Goal: Information Seeking & Learning: Find contact information

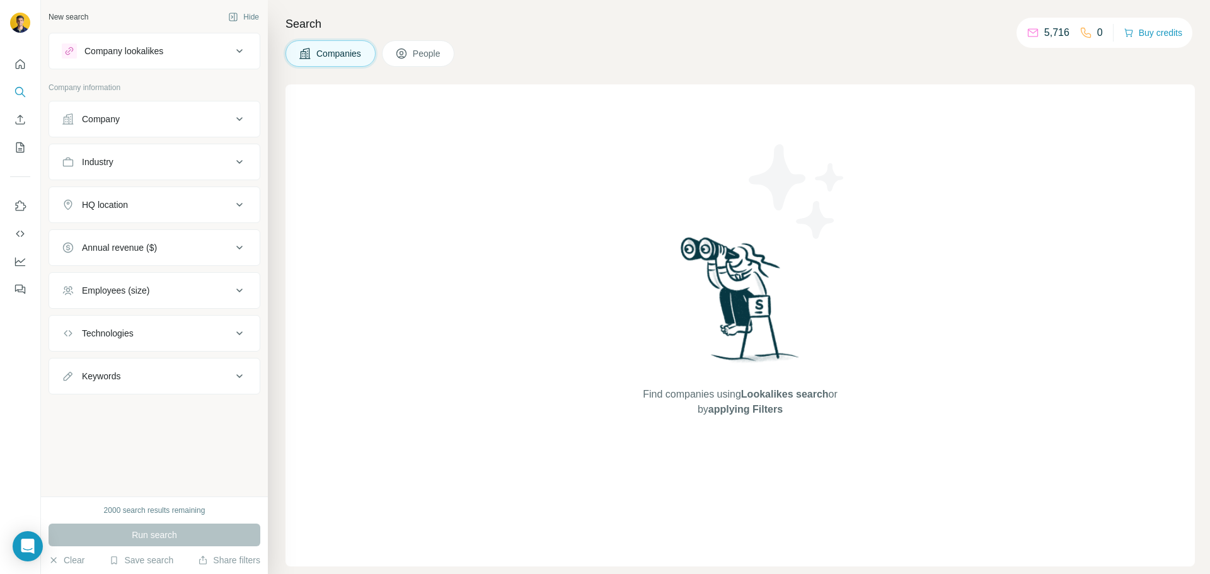
click at [185, 52] on div "Company lookalikes" at bounding box center [147, 50] width 170 height 15
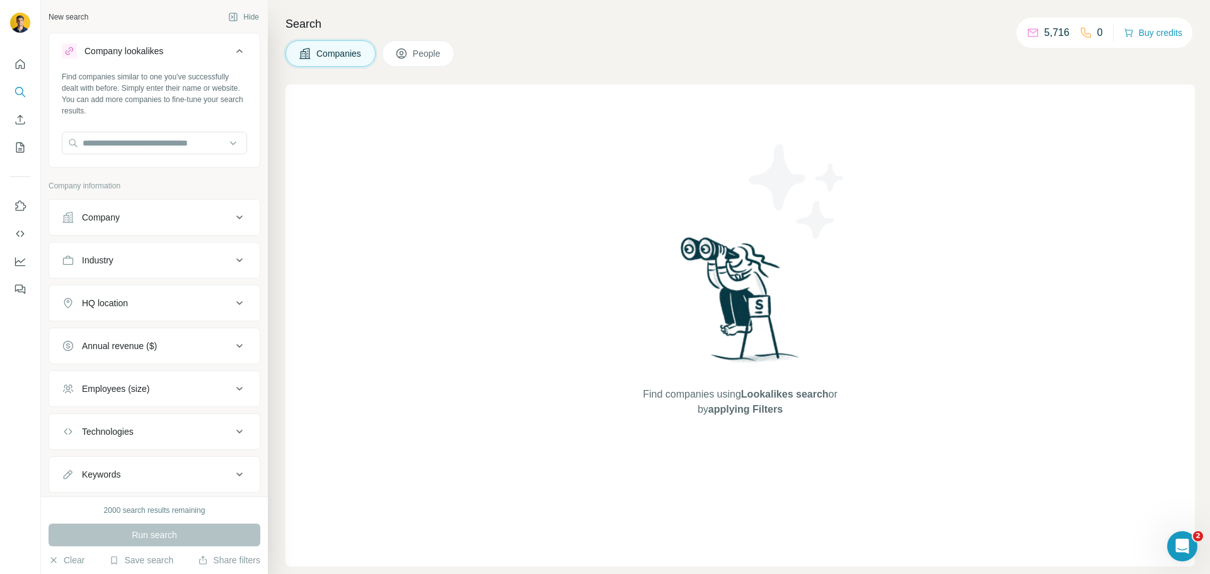
click at [185, 52] on div "Company lookalikes" at bounding box center [147, 50] width 170 height 15
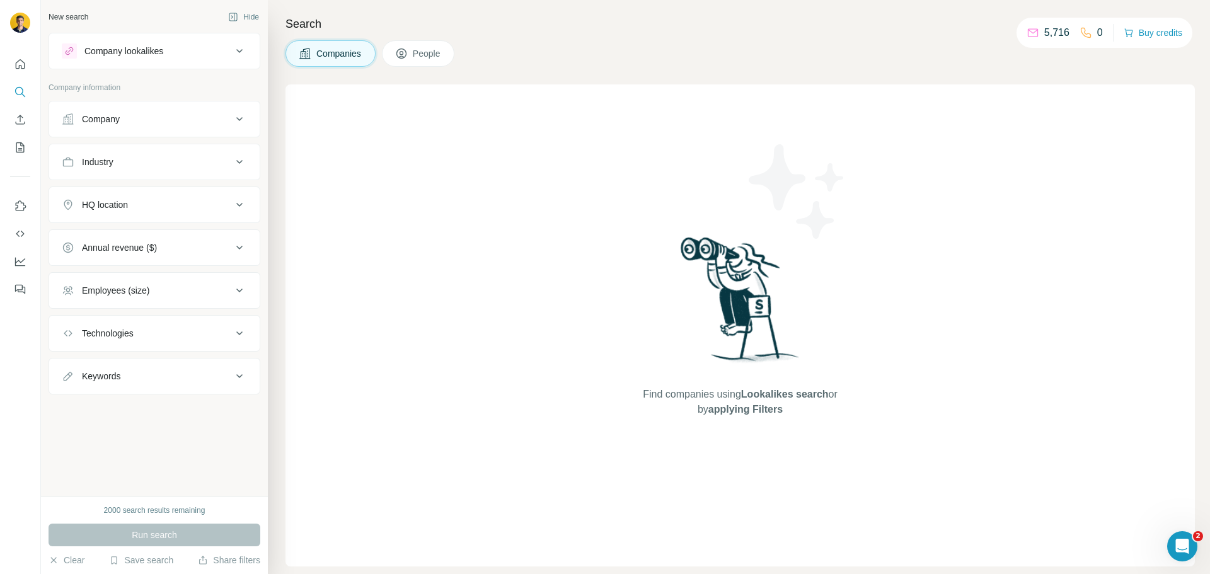
click at [169, 106] on button "Company" at bounding box center [154, 119] width 210 height 30
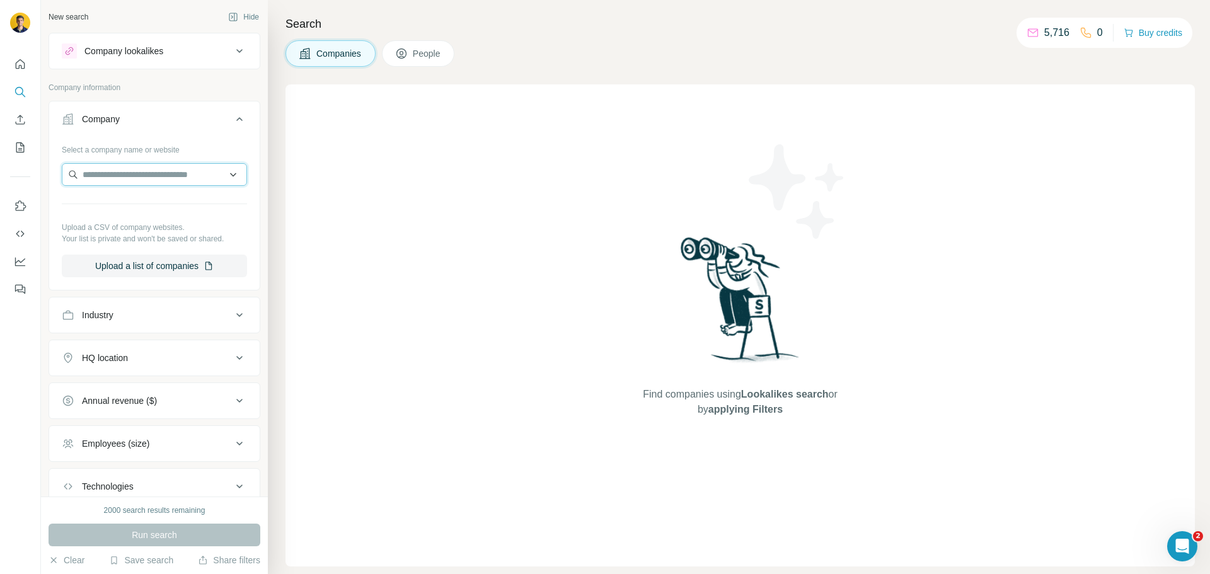
click at [142, 173] on input "text" at bounding box center [154, 174] width 185 height 23
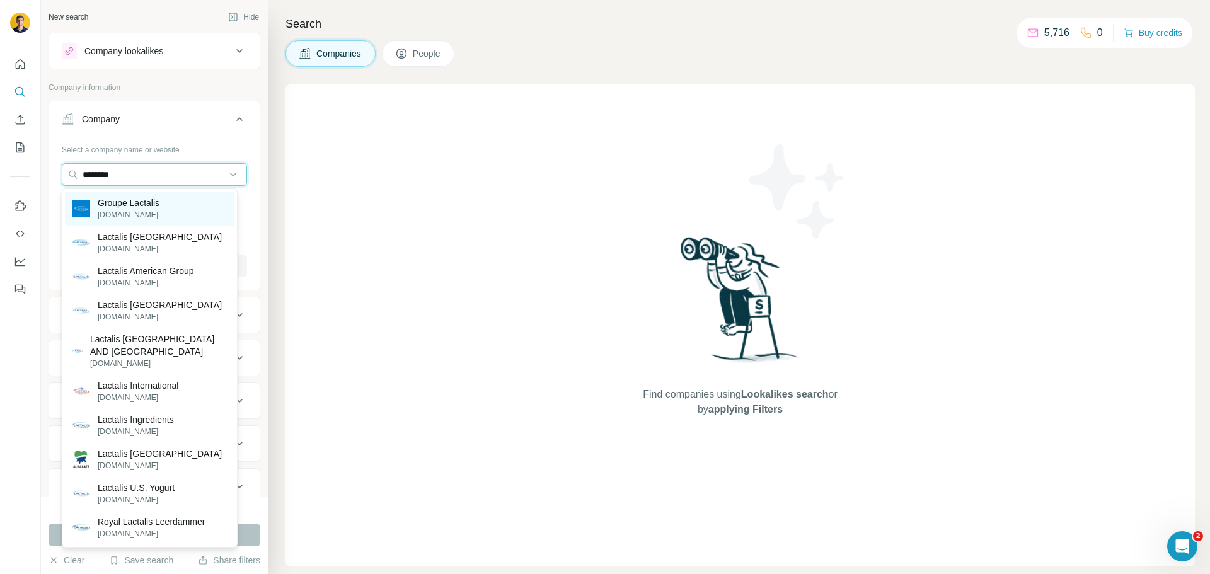
type input "********"
click at [130, 197] on p "Groupe Lactalis" at bounding box center [129, 203] width 62 height 13
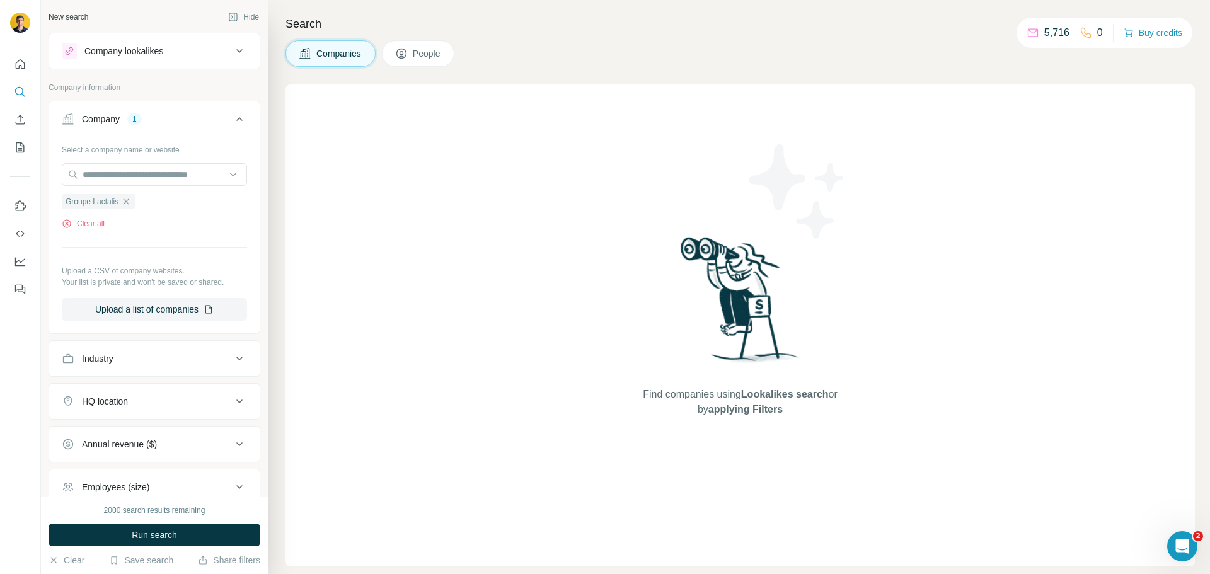
click at [139, 552] on div "2000 search results remaining Run search Clear Save search Share filters" at bounding box center [154, 536] width 227 height 78
click at [139, 553] on div "2000 search results remaining Run search Clear Save search Share filters" at bounding box center [154, 536] width 227 height 78
click at [138, 557] on button "Save search" at bounding box center [141, 560] width 64 height 13
click at [154, 532] on div "View my saved searches" at bounding box center [176, 538] width 133 height 25
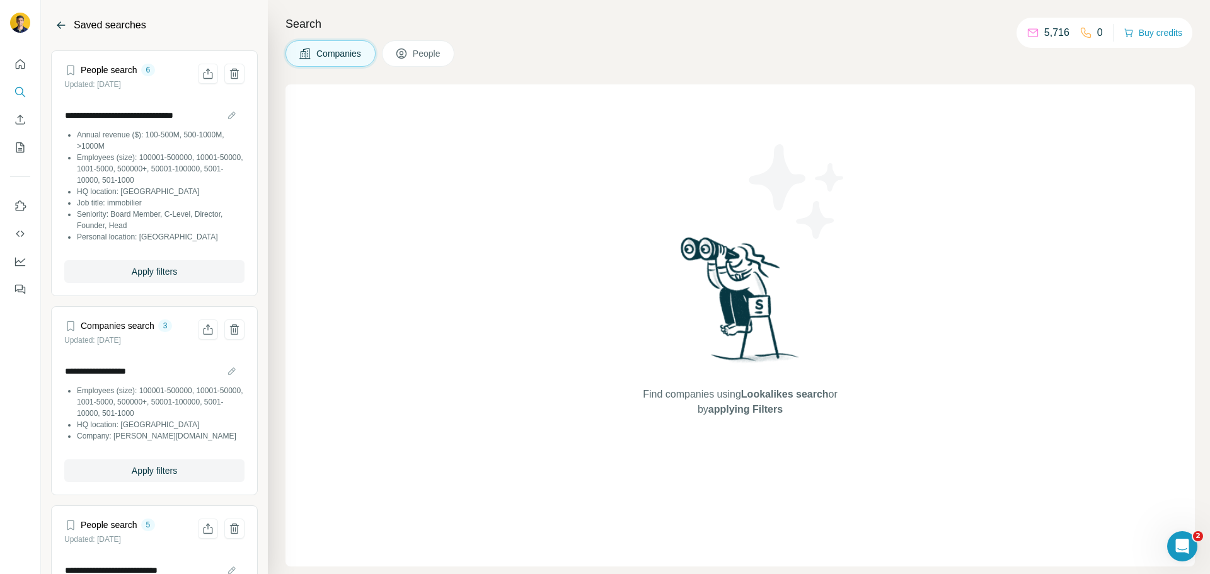
click at [55, 27] on icon "Back" at bounding box center [61, 25] width 13 height 13
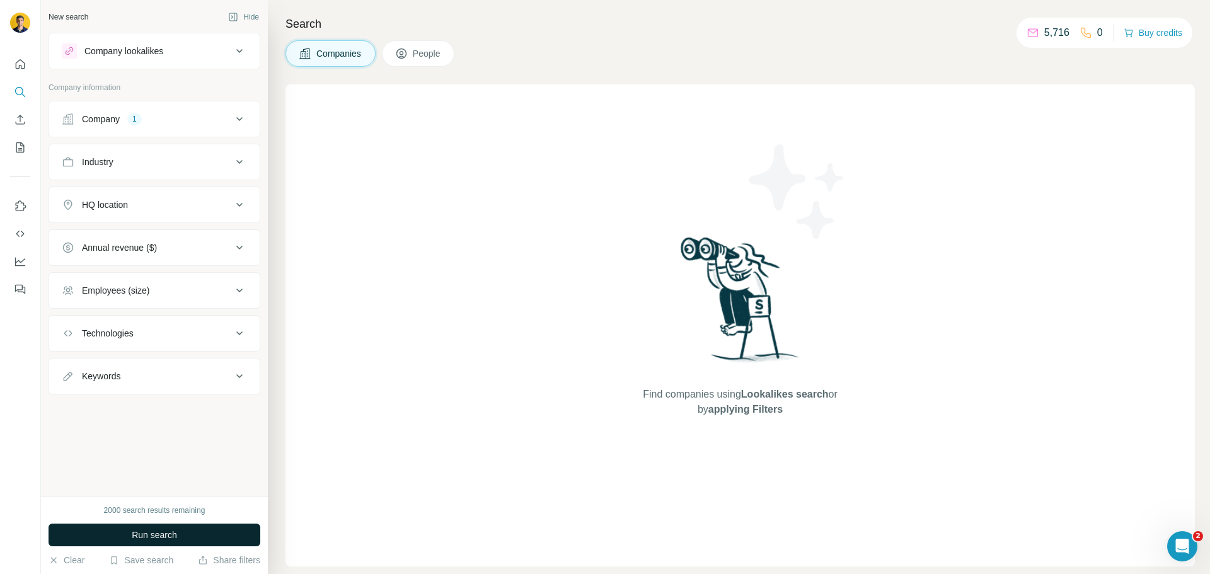
click at [130, 527] on button "Run search" at bounding box center [155, 535] width 212 height 23
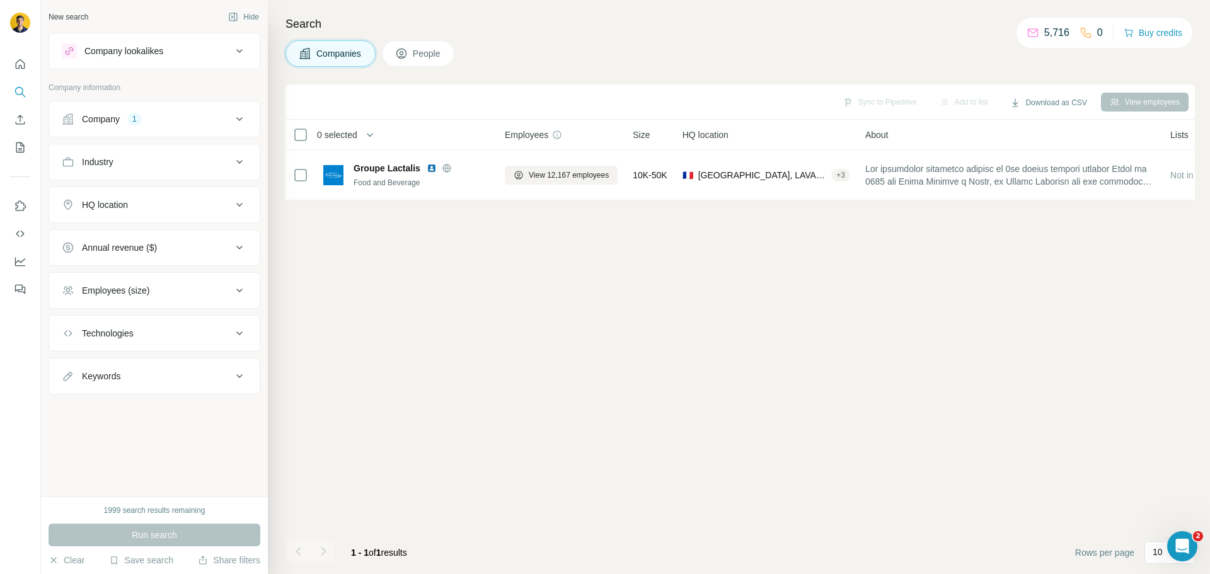
click at [414, 52] on button "People" at bounding box center [418, 53] width 73 height 26
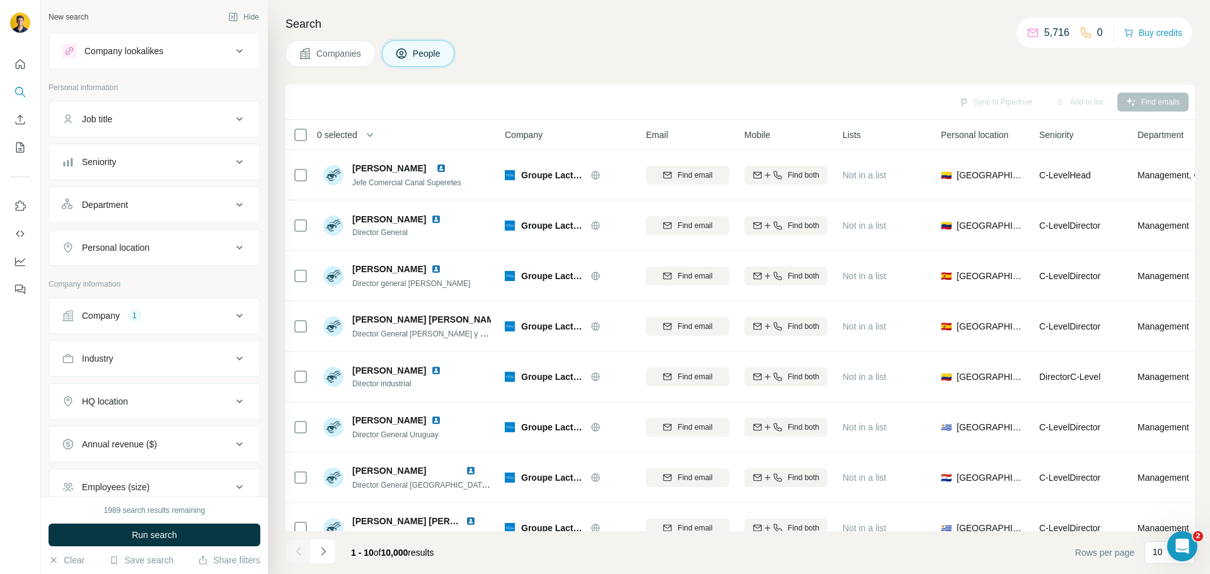
click at [135, 121] on div "Job title" at bounding box center [147, 119] width 170 height 13
click at [129, 139] on input "text" at bounding box center [142, 150] width 160 height 23
type input "**********"
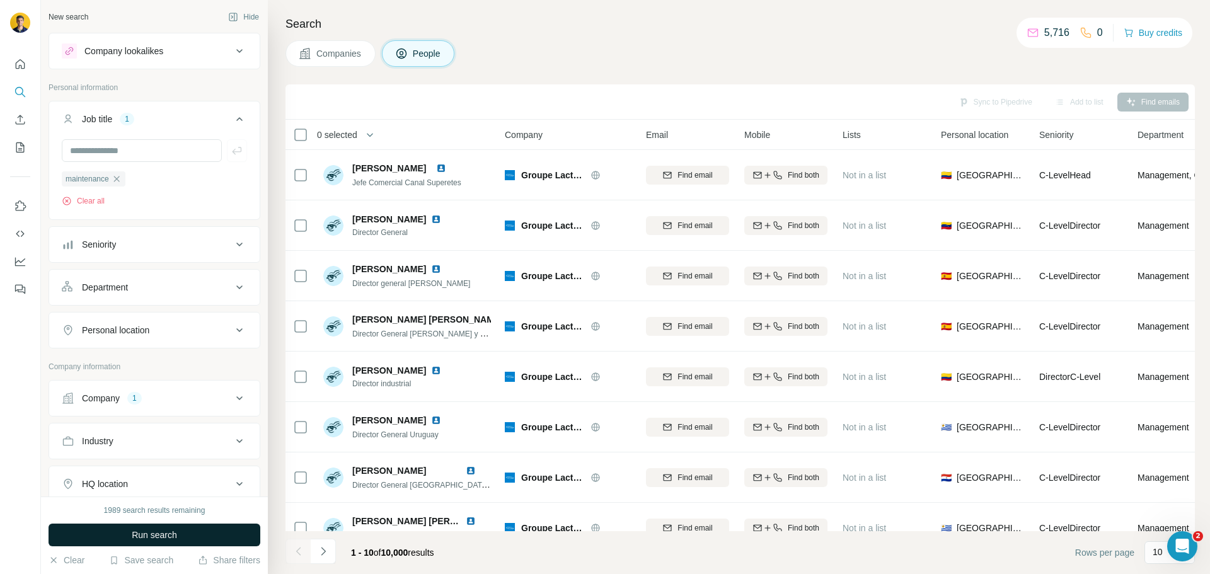
click at [141, 531] on span "Run search" at bounding box center [154, 535] width 45 height 13
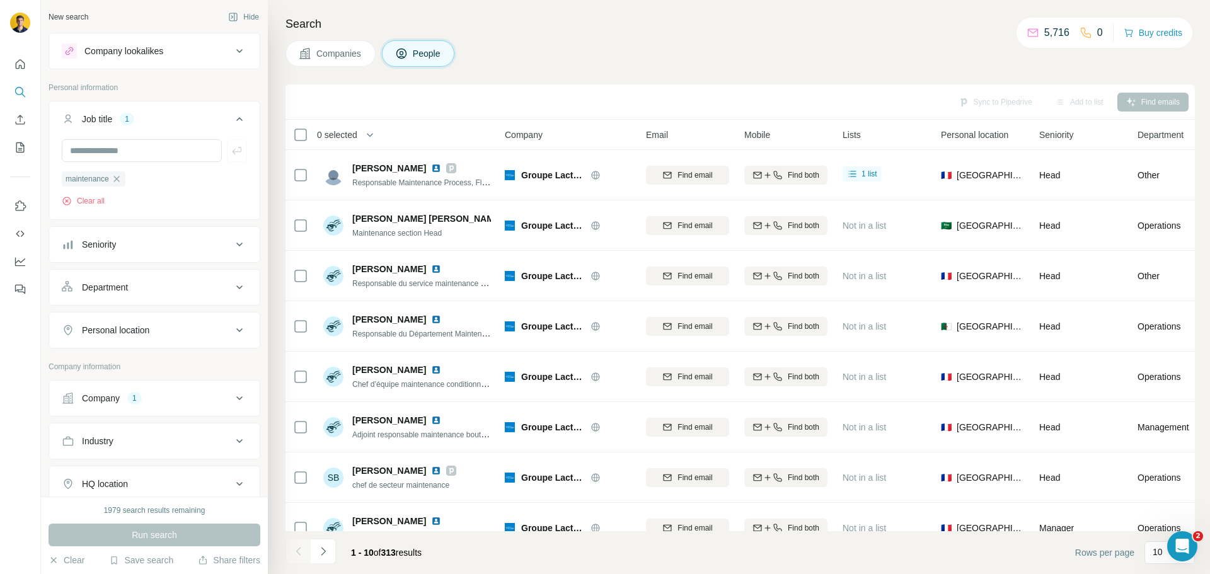
click at [154, 330] on div "Personal location" at bounding box center [147, 330] width 170 height 13
click at [134, 355] on input "text" at bounding box center [154, 361] width 185 height 23
type input "******"
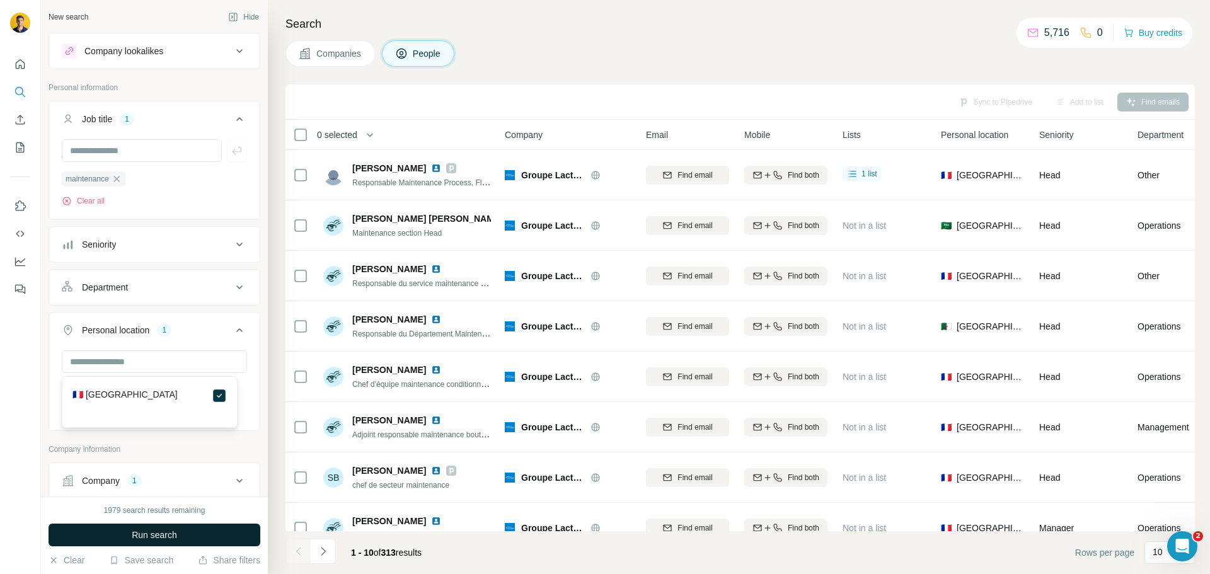
click at [149, 531] on span "Run search" at bounding box center [154, 535] width 45 height 13
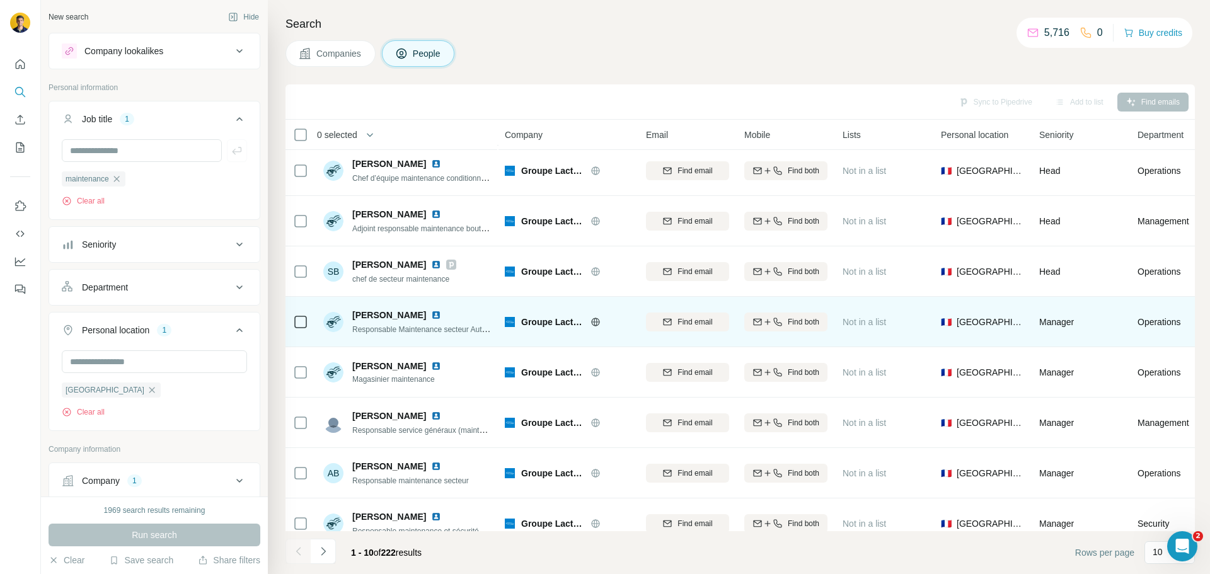
scroll to position [106, 0]
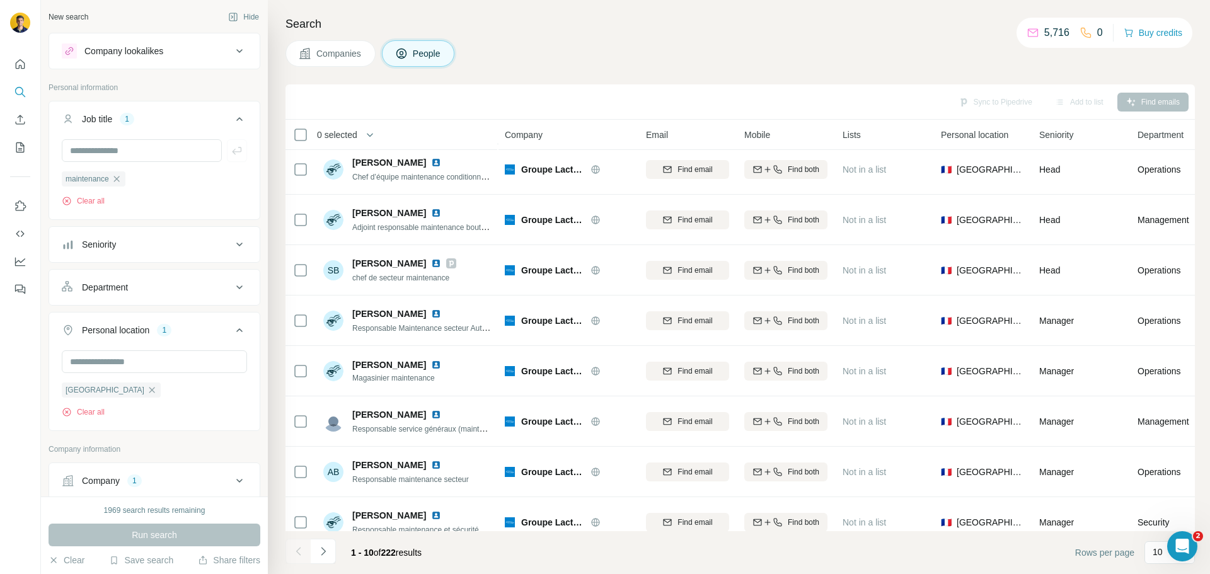
click at [175, 256] on button "Seniority" at bounding box center [154, 244] width 210 height 30
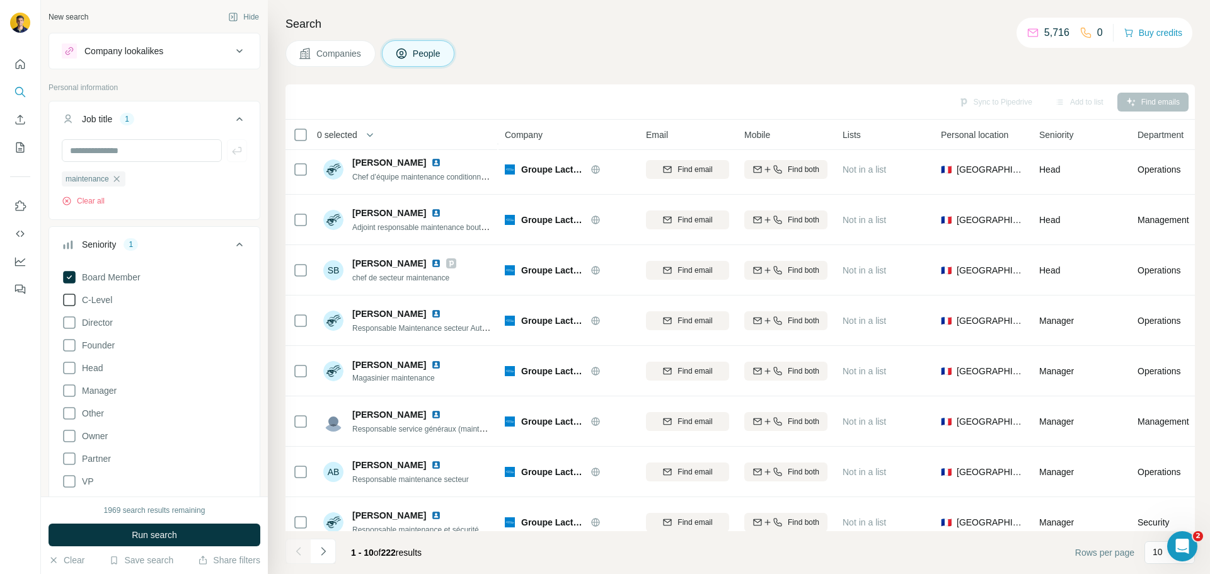
click at [76, 301] on icon at bounding box center [69, 299] width 15 height 15
click at [72, 323] on icon at bounding box center [69, 322] width 15 height 15
click at [67, 369] on icon at bounding box center [69, 367] width 15 height 15
click at [69, 349] on icon at bounding box center [69, 345] width 15 height 15
click at [122, 528] on button "Run search" at bounding box center [155, 535] width 212 height 23
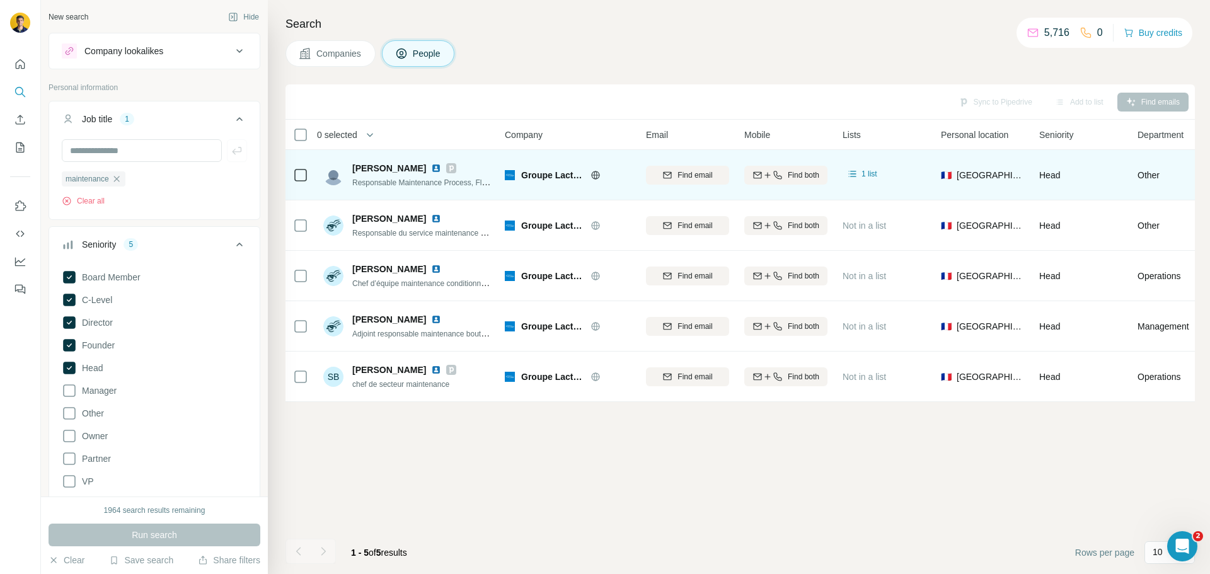
click at [431, 168] on img at bounding box center [436, 168] width 10 height 10
